Goal: Transaction & Acquisition: Purchase product/service

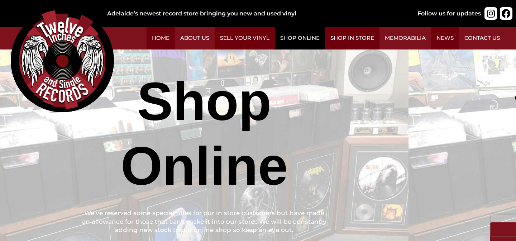
click at [325, 44] on link "Shop Online" at bounding box center [300, 38] width 50 height 23
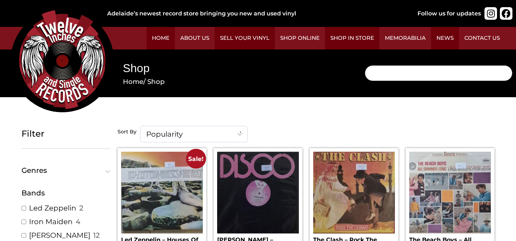
click at [365, 81] on input "Search" at bounding box center [439, 73] width 148 height 16
type input "[PERSON_NAME]"
